Goal: Find specific page/section: Find specific page/section

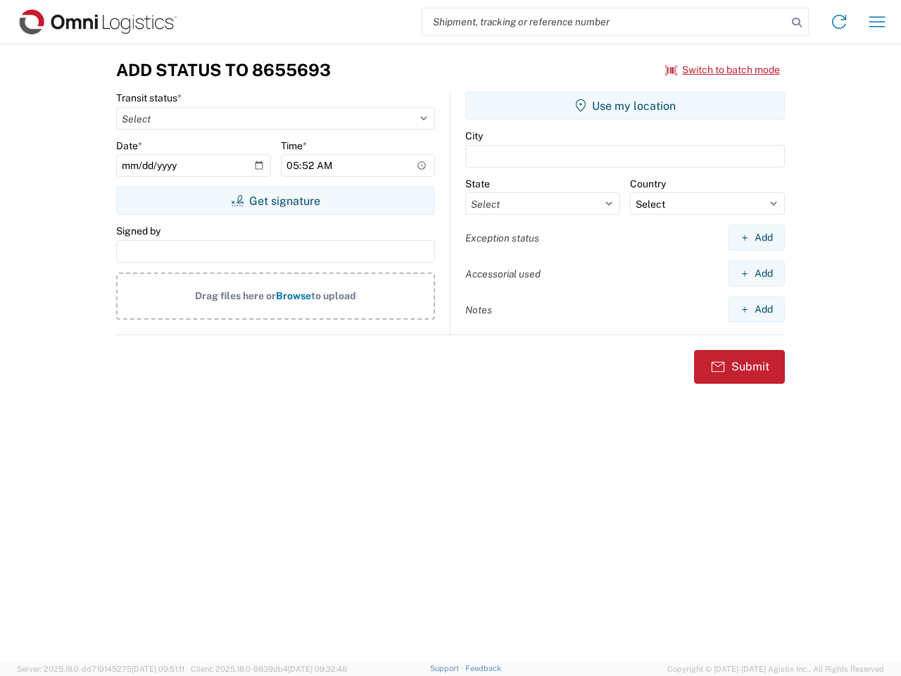
click at [605, 22] on input "search" at bounding box center [605, 21] width 365 height 27
click at [797, 23] on icon at bounding box center [797, 23] width 20 height 20
click at [839, 22] on icon at bounding box center [839, 22] width 23 height 23
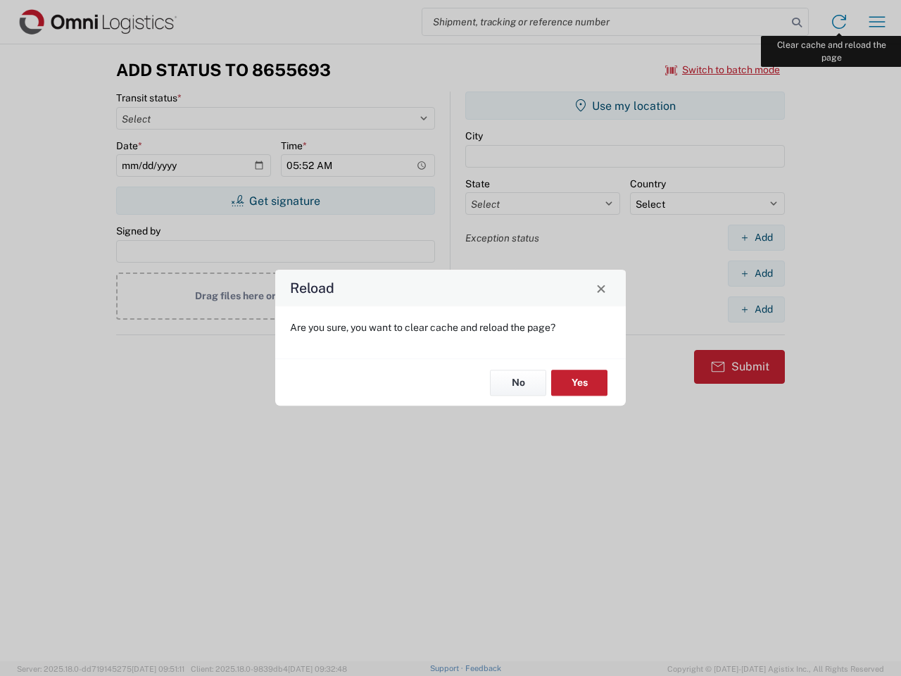
click at [877, 22] on div "Reload Are you sure, you want to clear cache and reload the page? No Yes" at bounding box center [450, 338] width 901 height 676
click at [723, 70] on div "Reload Are you sure, you want to clear cache and reload the page? No Yes" at bounding box center [450, 338] width 901 height 676
click at [275, 201] on div "Reload Are you sure, you want to clear cache and reload the page? No Yes" at bounding box center [450, 338] width 901 height 676
click at [625, 106] on div "Reload Are you sure, you want to clear cache and reload the page? No Yes" at bounding box center [450, 338] width 901 height 676
click at [756, 237] on div "Reload Are you sure, you want to clear cache and reload the page? No Yes" at bounding box center [450, 338] width 901 height 676
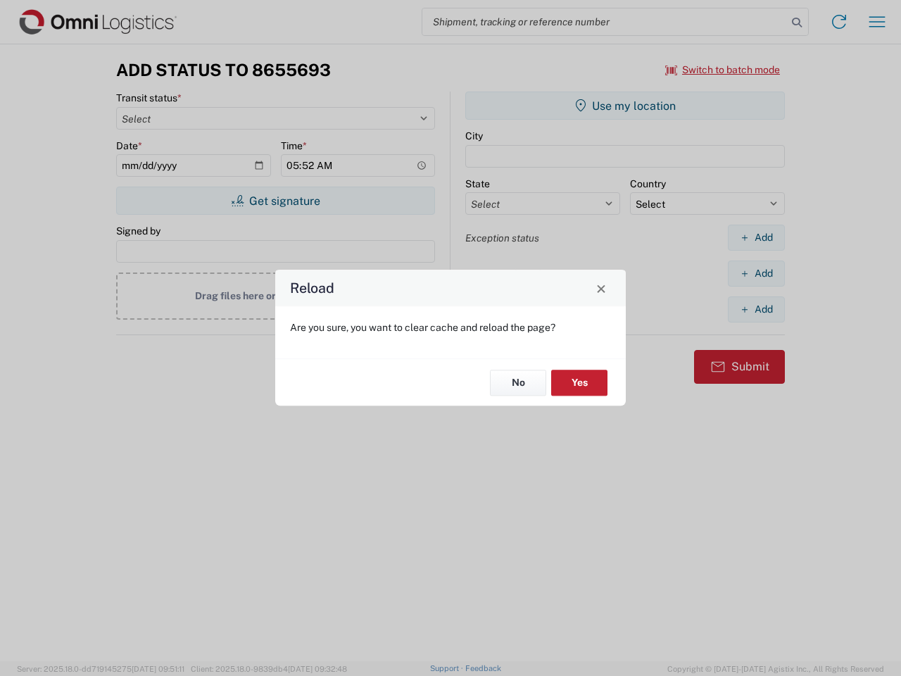
click at [756, 273] on div "Reload Are you sure, you want to clear cache and reload the page? No Yes" at bounding box center [450, 338] width 901 height 676
click at [756, 309] on div "Reload Are you sure, you want to clear cache and reload the page? No Yes" at bounding box center [450, 338] width 901 height 676
